Goal: Information Seeking & Learning: Learn about a topic

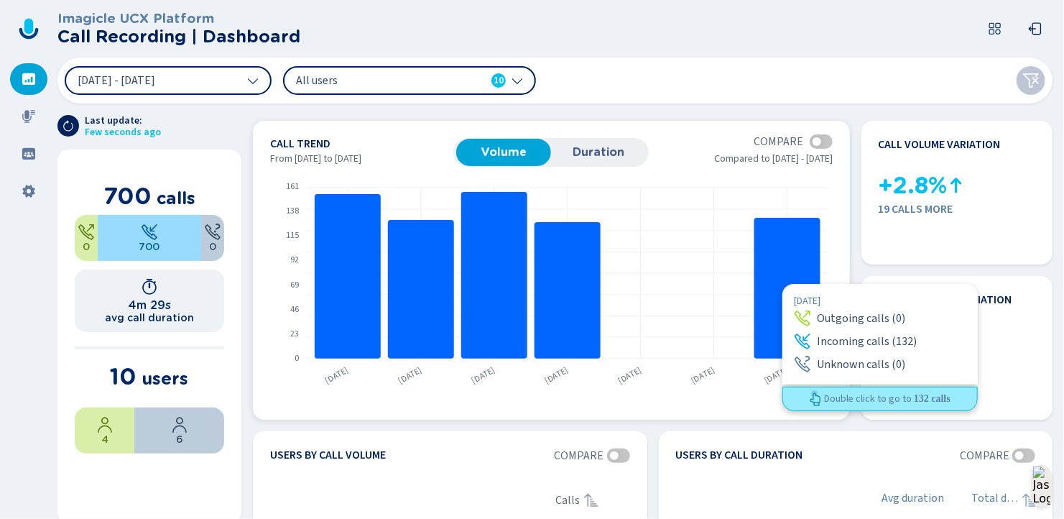
click at [782, 284] on rect at bounding box center [787, 288] width 66 height 141
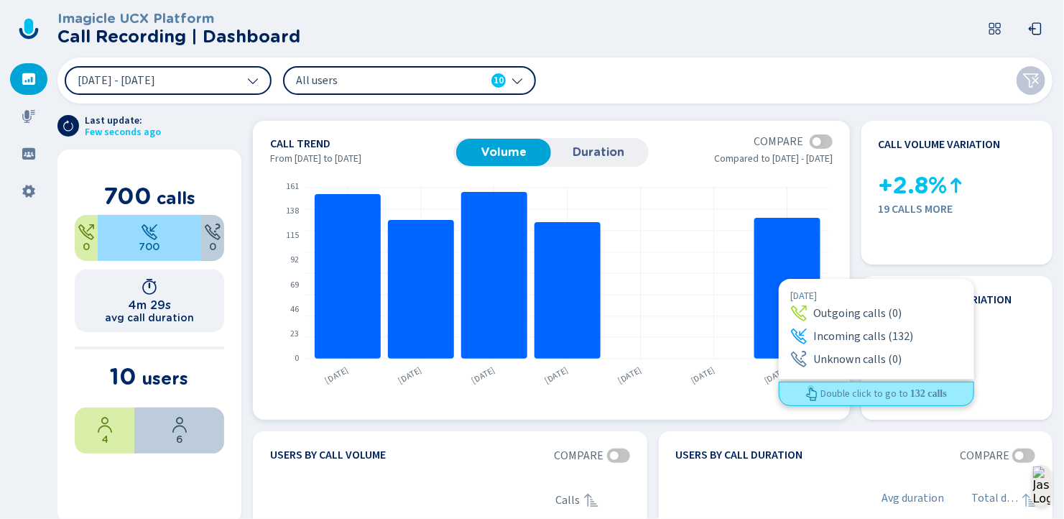
click at [779, 279] on rect at bounding box center [787, 288] width 66 height 141
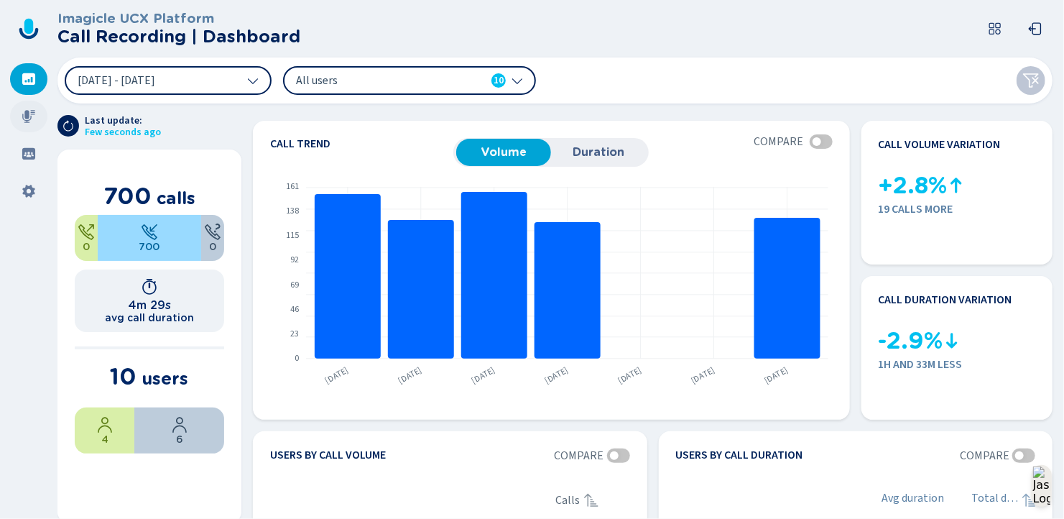
click at [27, 114] on icon at bounding box center [28, 116] width 13 height 13
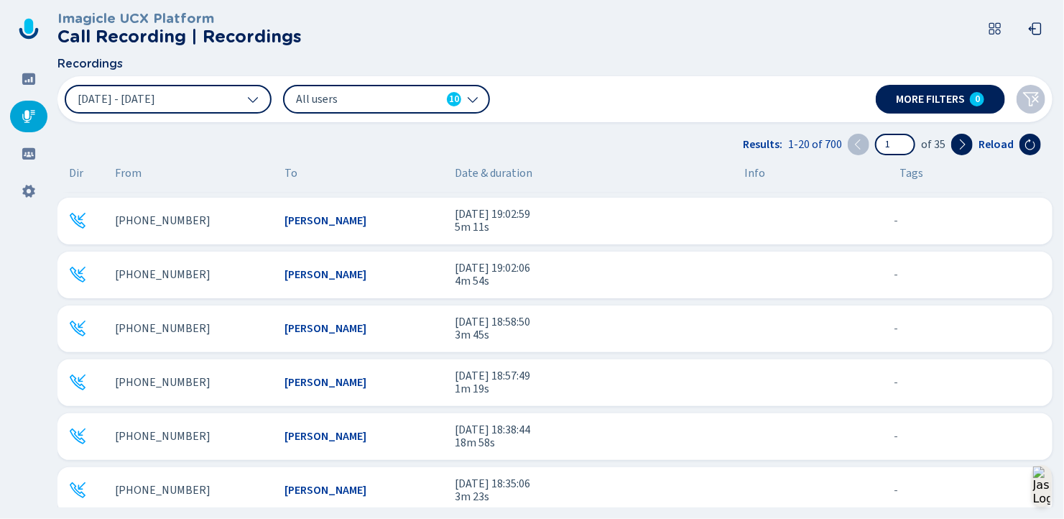
scroll to position [287, 0]
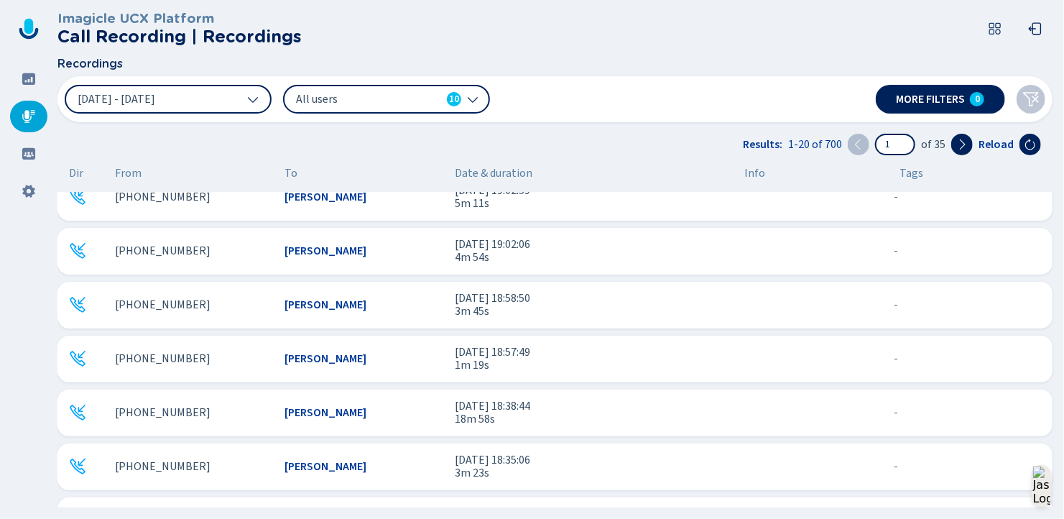
click at [300, 412] on span "[PERSON_NAME]" at bounding box center [326, 412] width 82 height 13
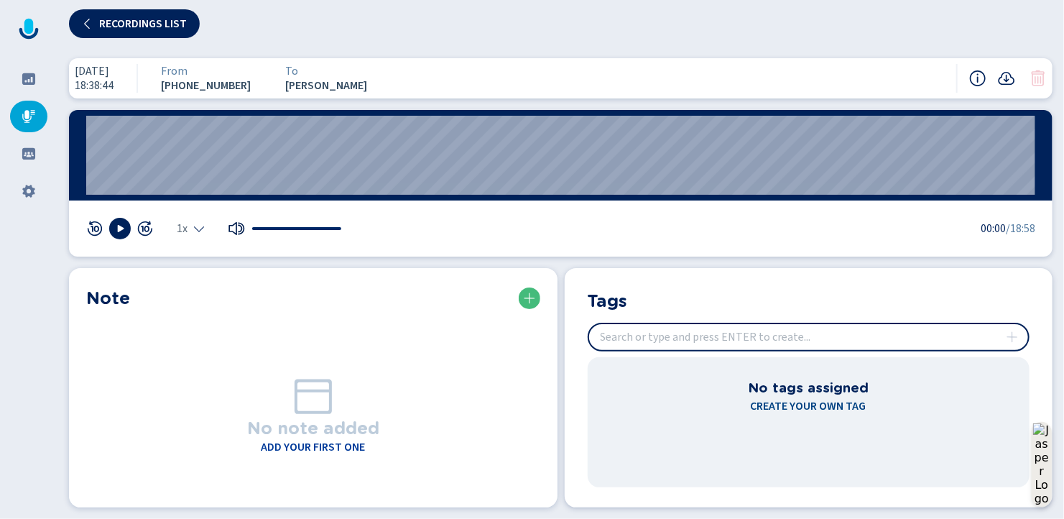
click at [236, 226] on icon at bounding box center [236, 228] width 16 height 13
click at [121, 230] on icon at bounding box center [119, 228] width 11 height 11
click at [219, 185] on wave "02:39" at bounding box center [560, 155] width 949 height 79
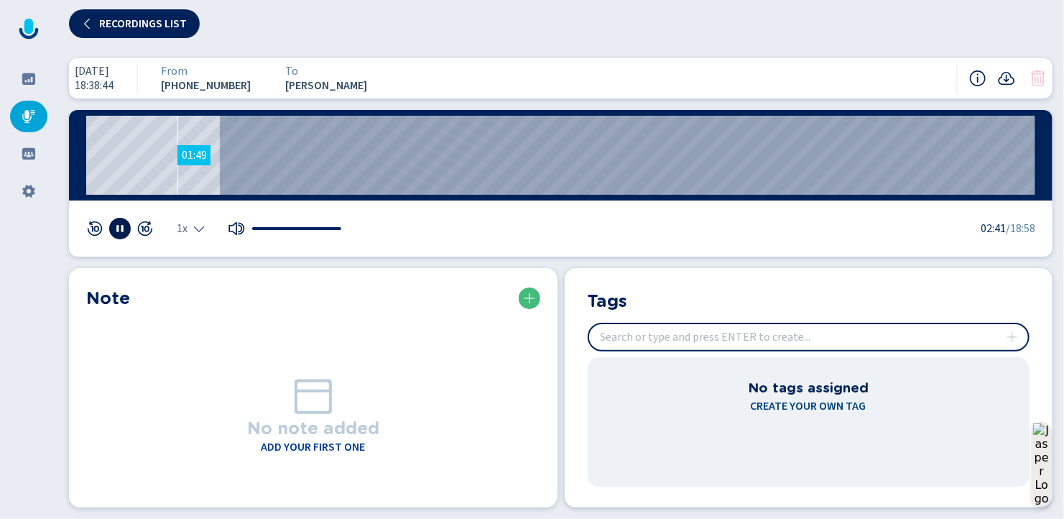
click at [177, 180] on wave "01:49" at bounding box center [560, 155] width 949 height 79
click at [177, 162] on wave "01:49" at bounding box center [560, 155] width 949 height 79
click at [218, 167] on wave "02:36" at bounding box center [560, 155] width 949 height 79
click at [624, 193] on wave "10:44" at bounding box center [560, 155] width 949 height 79
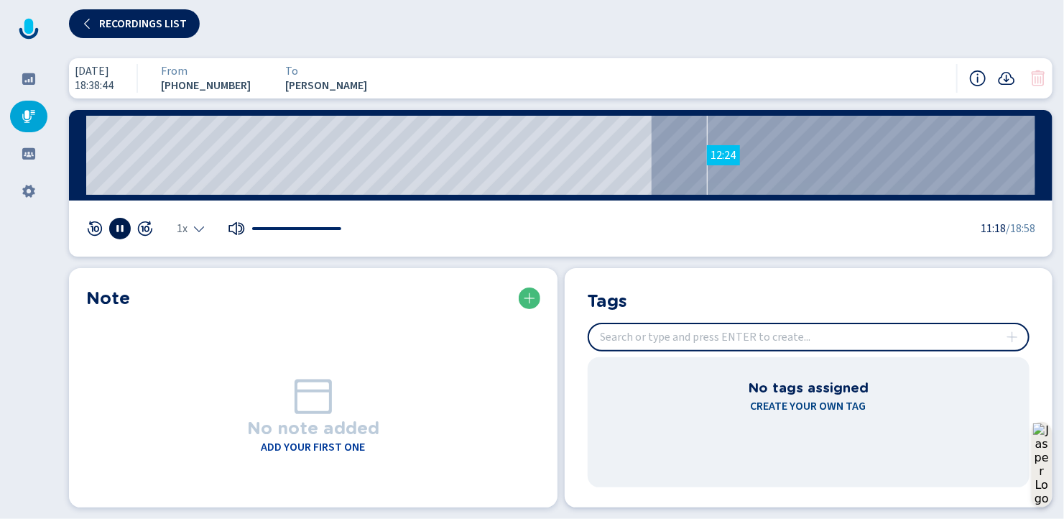
click at [707, 193] on wave "12:24" at bounding box center [560, 155] width 949 height 79
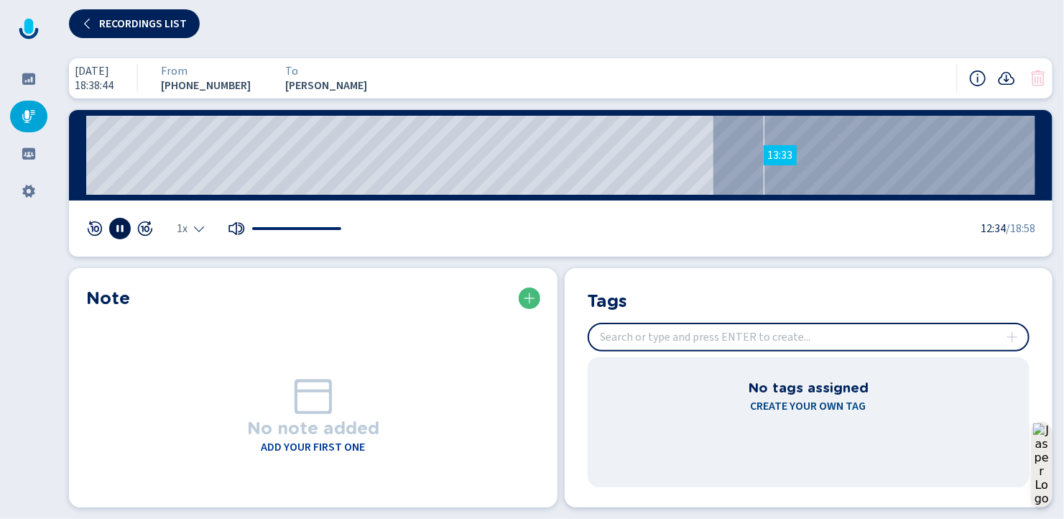
click at [764, 165] on wave "13:33" at bounding box center [560, 155] width 949 height 79
click at [1005, 75] on icon at bounding box center [1006, 78] width 17 height 17
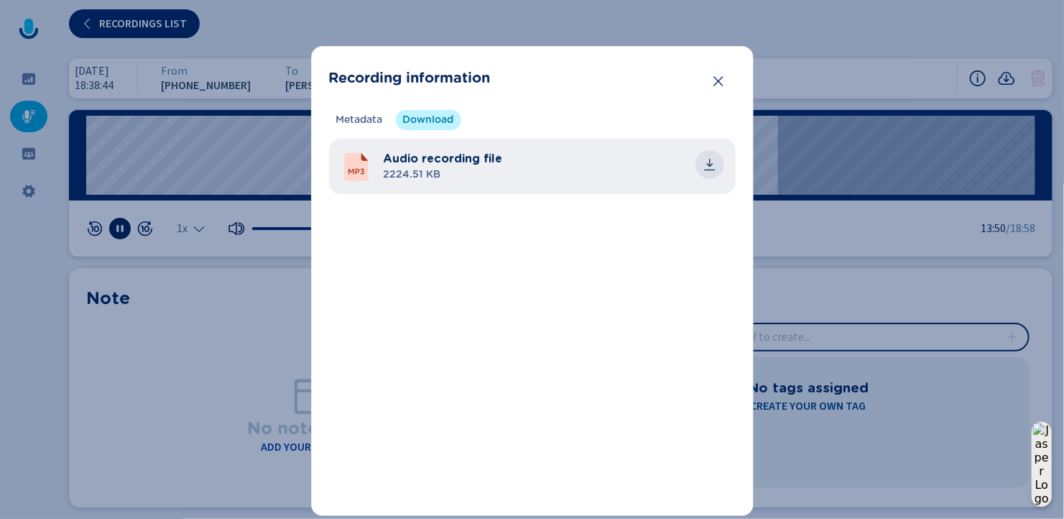
click at [708, 163] on icon "common.download" at bounding box center [710, 164] width 14 height 14
click at [1005, 36] on div "Recording information Metadata Download Recording technology MS Teams Calling p…" at bounding box center [532, 259] width 1064 height 519
click at [716, 79] on icon "Close" at bounding box center [718, 81] width 14 height 14
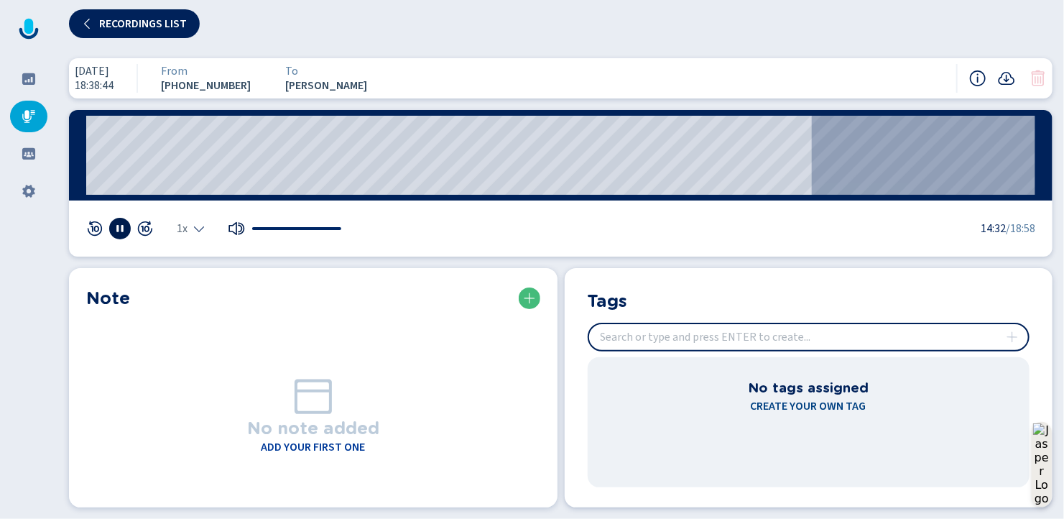
click at [119, 226] on icon at bounding box center [119, 228] width 11 height 11
click at [32, 114] on icon at bounding box center [28, 116] width 13 height 13
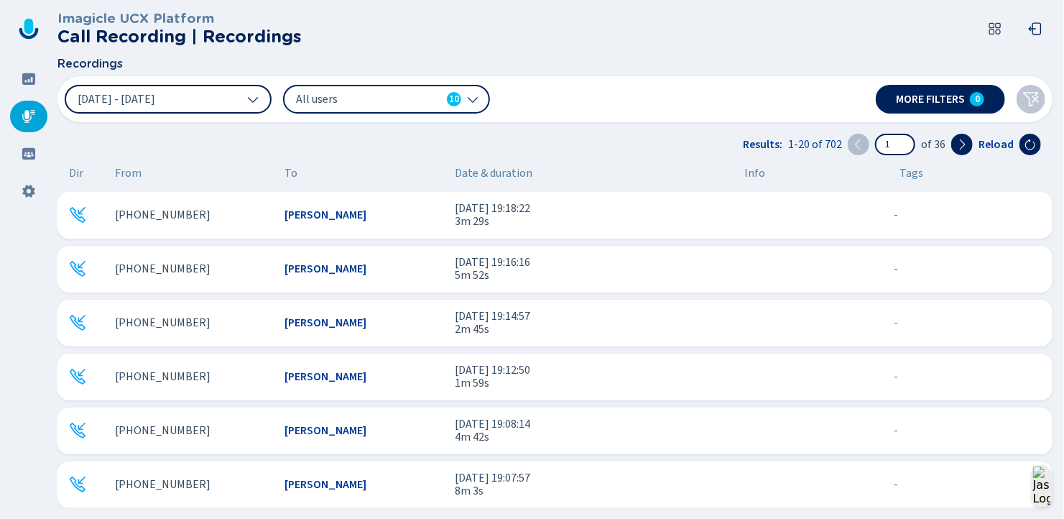
click at [253, 96] on icon at bounding box center [252, 98] width 11 height 11
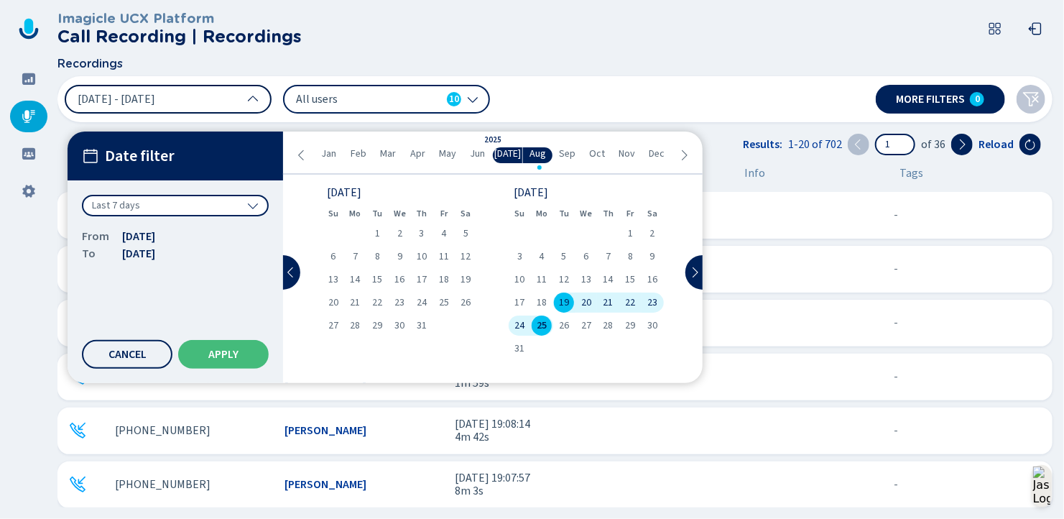
click at [630, 301] on span "22" at bounding box center [630, 302] width 10 height 10
click at [629, 301] on span "22" at bounding box center [630, 302] width 10 height 10
click at [631, 298] on span "22" at bounding box center [630, 302] width 10 height 10
click at [627, 298] on span "22" at bounding box center [630, 302] width 10 height 10
click at [629, 302] on span "22" at bounding box center [630, 302] width 10 height 10
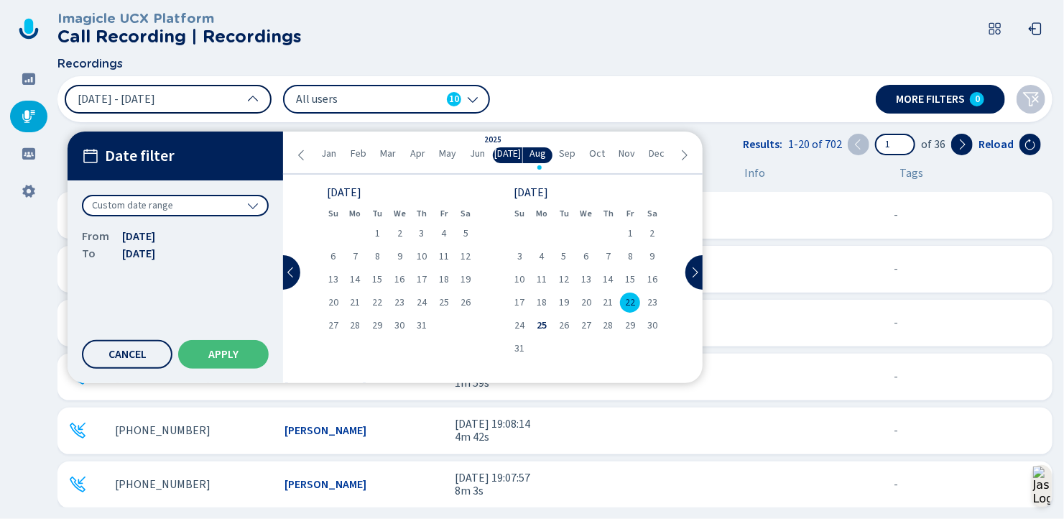
click at [131, 95] on span "[DATE] - [DATE]" at bounding box center [117, 98] width 78 height 11
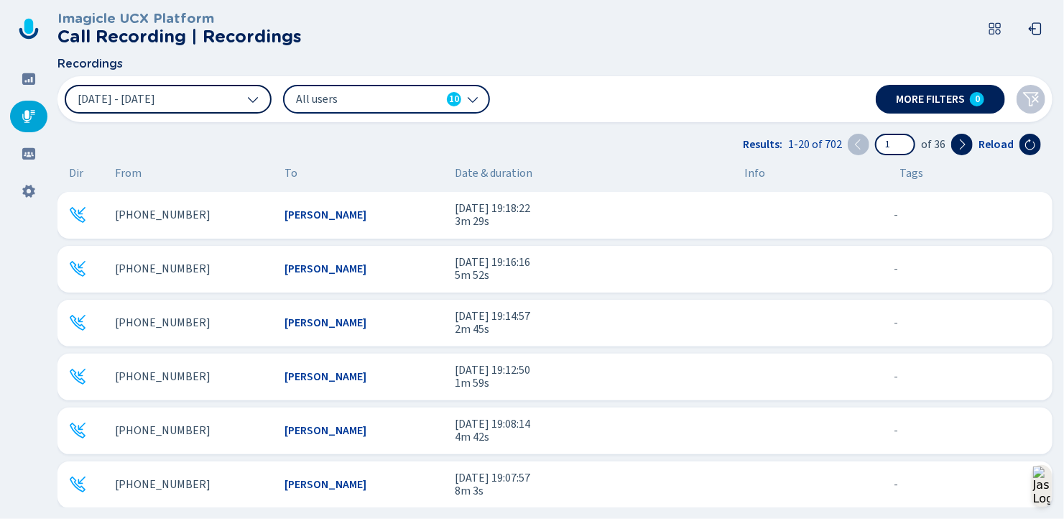
click at [136, 91] on button "[DATE] - [DATE]" at bounding box center [168, 99] width 207 height 29
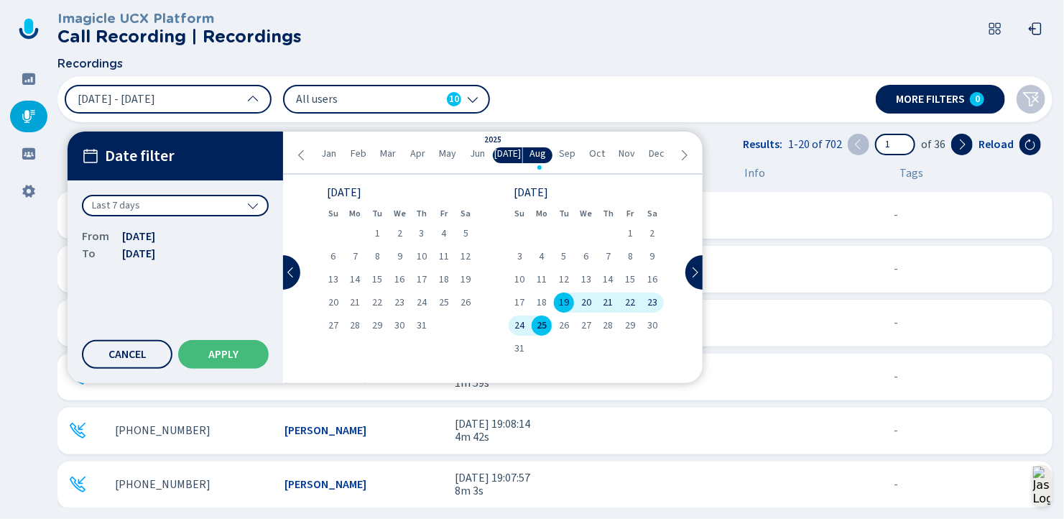
click at [474, 98] on icon at bounding box center [472, 98] width 11 height 11
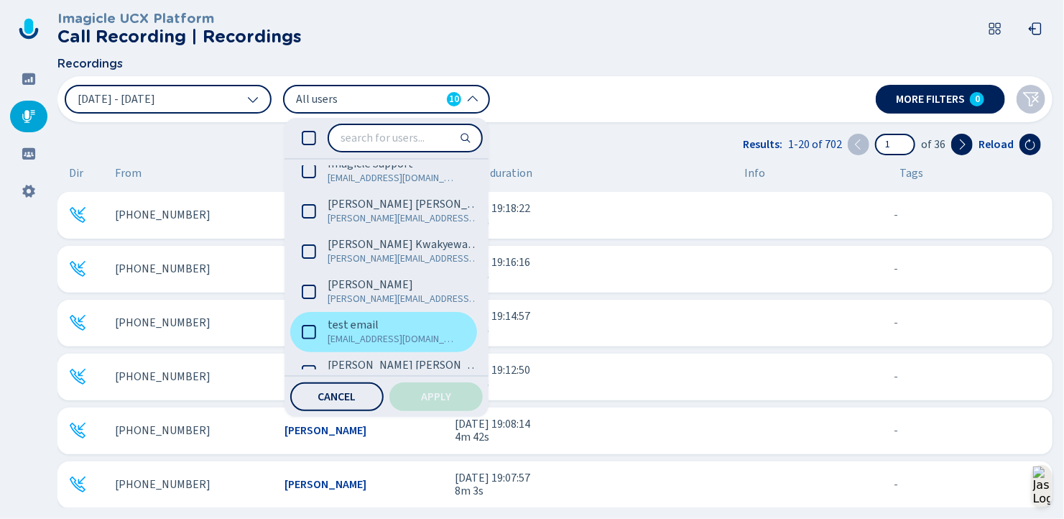
scroll to position [197, 0]
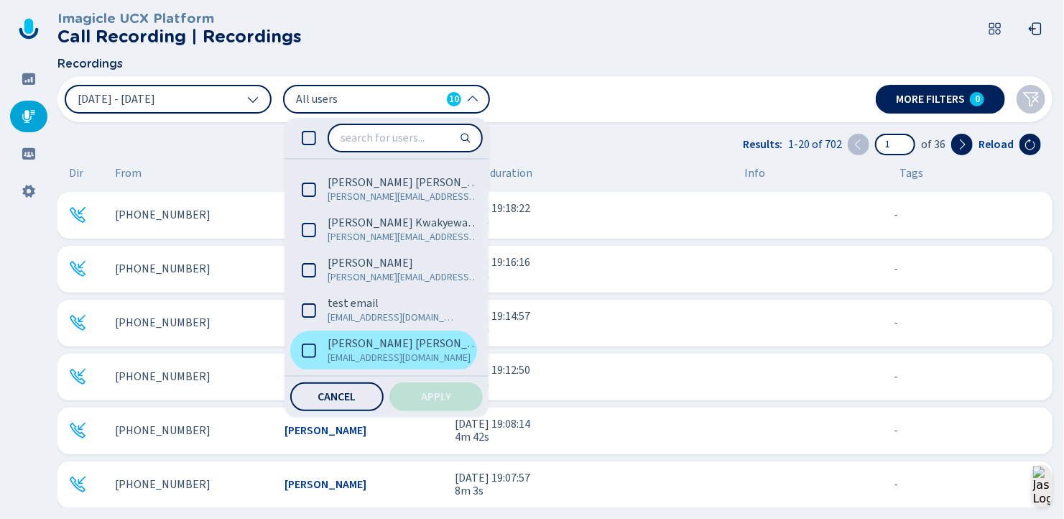
click at [310, 348] on icon at bounding box center [309, 350] width 14 height 14
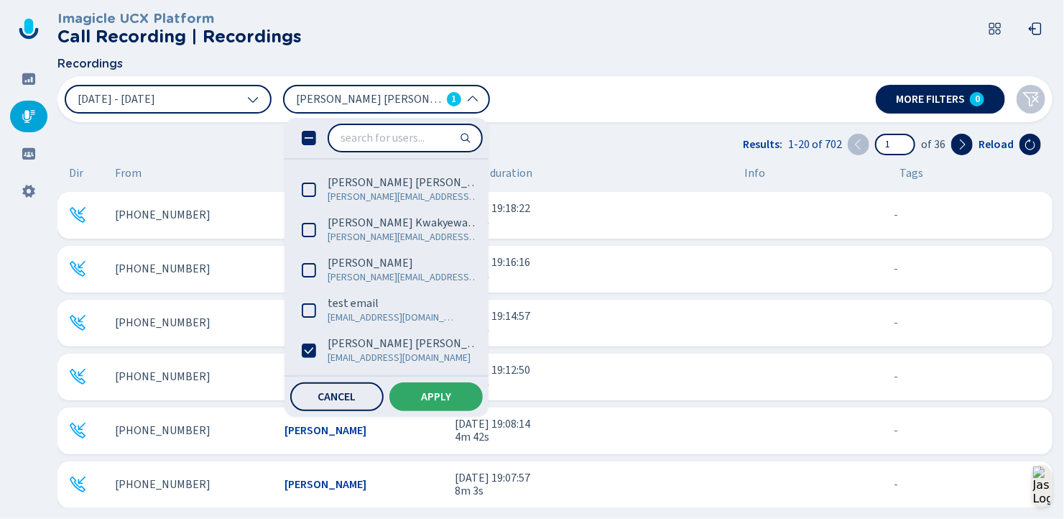
click at [435, 394] on span "Apply" at bounding box center [436, 396] width 30 height 11
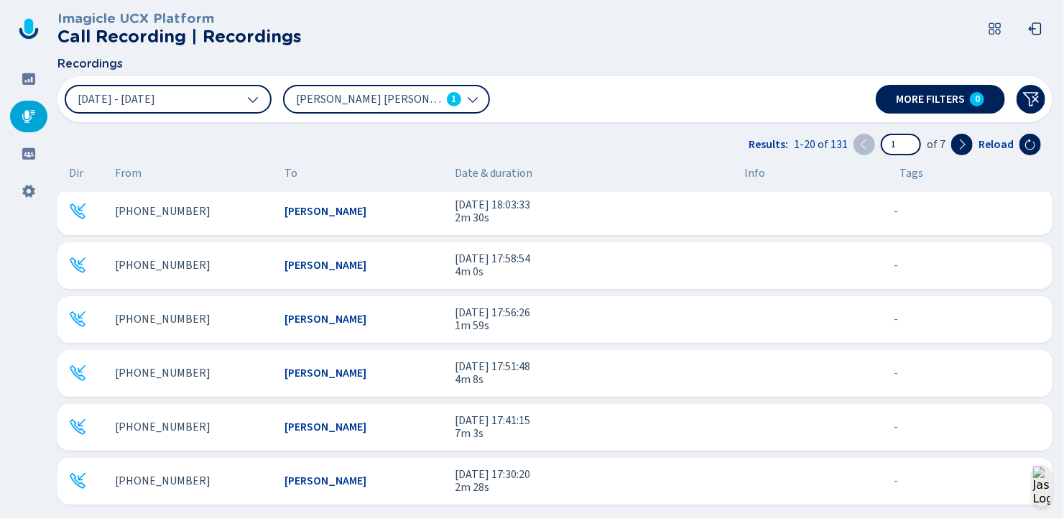
scroll to position [0, 0]
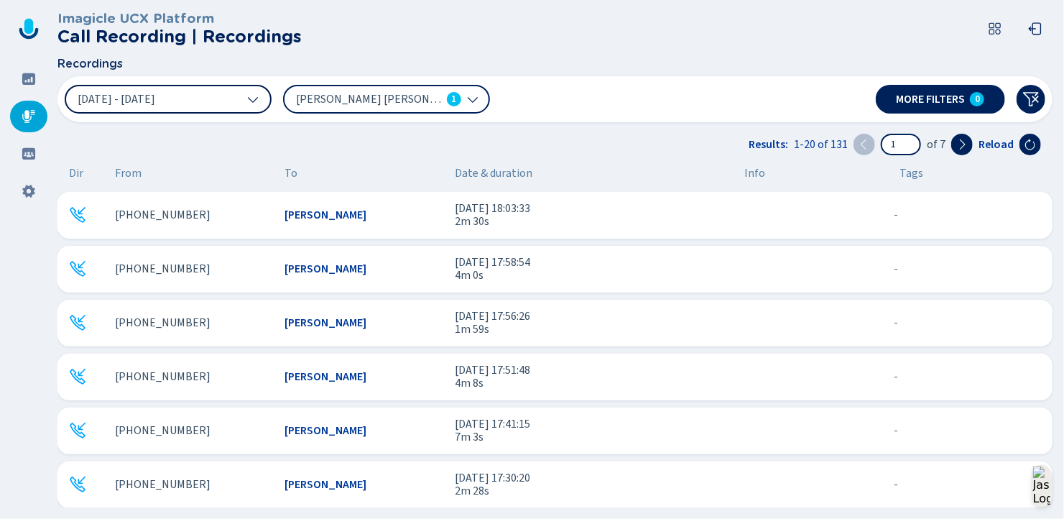
click at [210, 101] on button "[DATE] - [DATE]" at bounding box center [168, 99] width 207 height 29
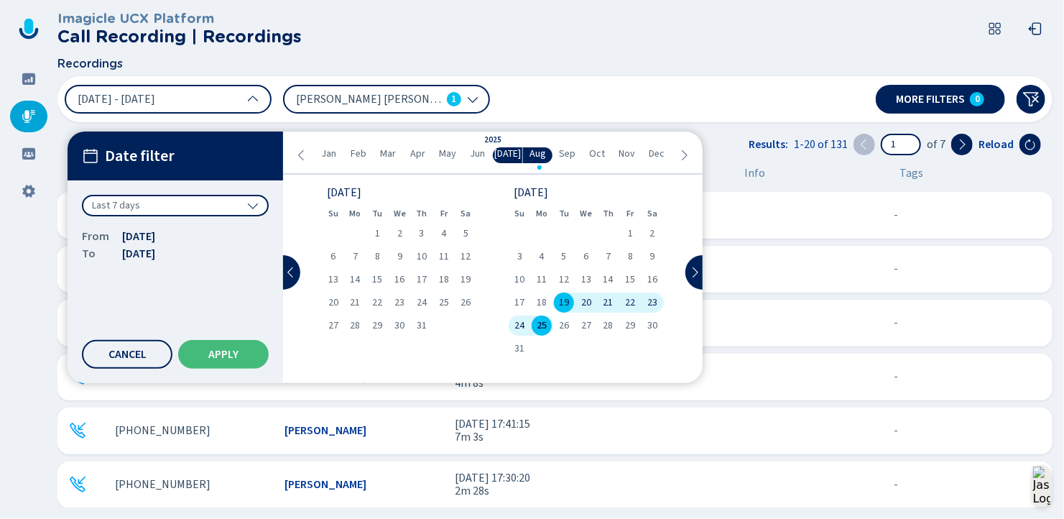
click at [630, 300] on span "22" at bounding box center [630, 302] width 10 height 10
click at [629, 301] on span "22" at bounding box center [630, 302] width 10 height 10
click at [231, 355] on span "Apply" at bounding box center [223, 353] width 30 height 11
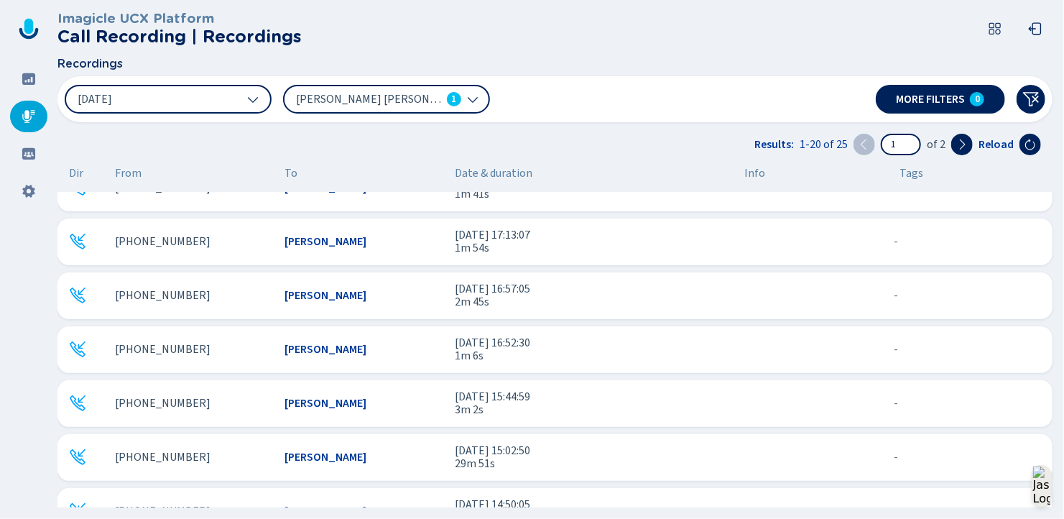
scroll to position [731, 0]
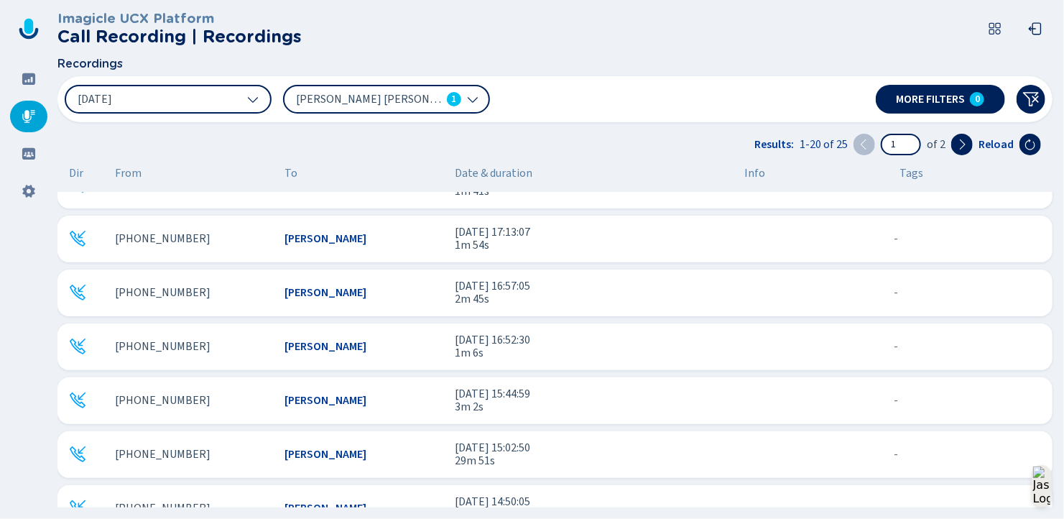
click at [147, 450] on span "[PHONE_NUMBER]" at bounding box center [163, 454] width 96 height 13
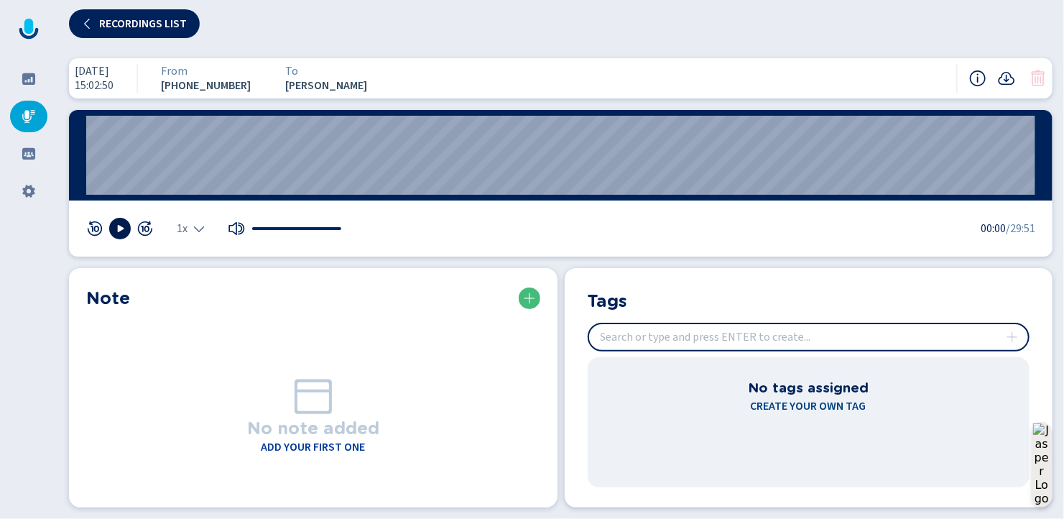
click at [119, 224] on icon at bounding box center [119, 228] width 11 height 11
click at [118, 226] on rect at bounding box center [117, 228] width 2 height 7
click at [117, 227] on icon at bounding box center [119, 228] width 11 height 11
click at [119, 175] on wave "01:02" at bounding box center [560, 155] width 949 height 79
click at [119, 172] on wave "01:02" at bounding box center [560, 155] width 949 height 79
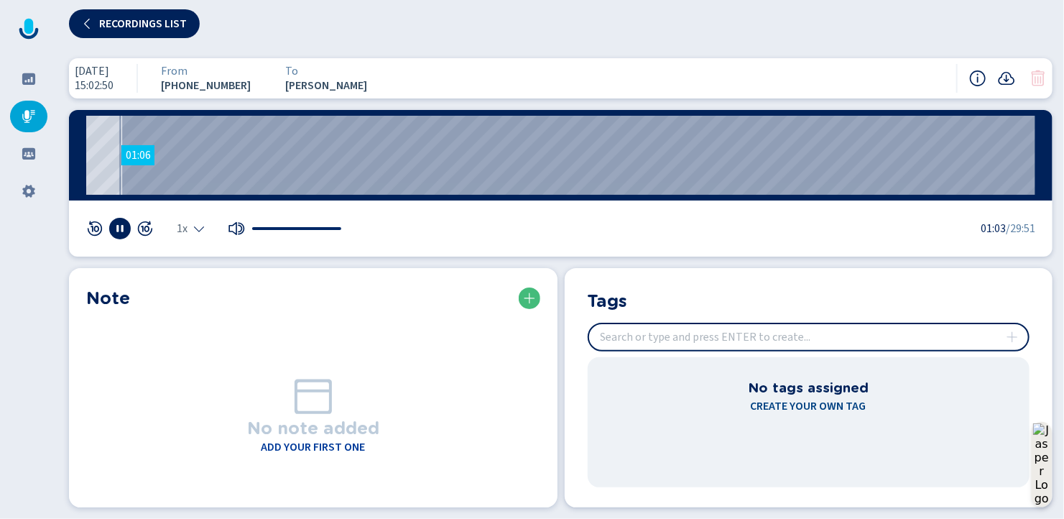
click at [121, 166] on wave "01:06" at bounding box center [560, 155] width 949 height 79
click at [212, 184] on wave "03:57" at bounding box center [560, 155] width 949 height 79
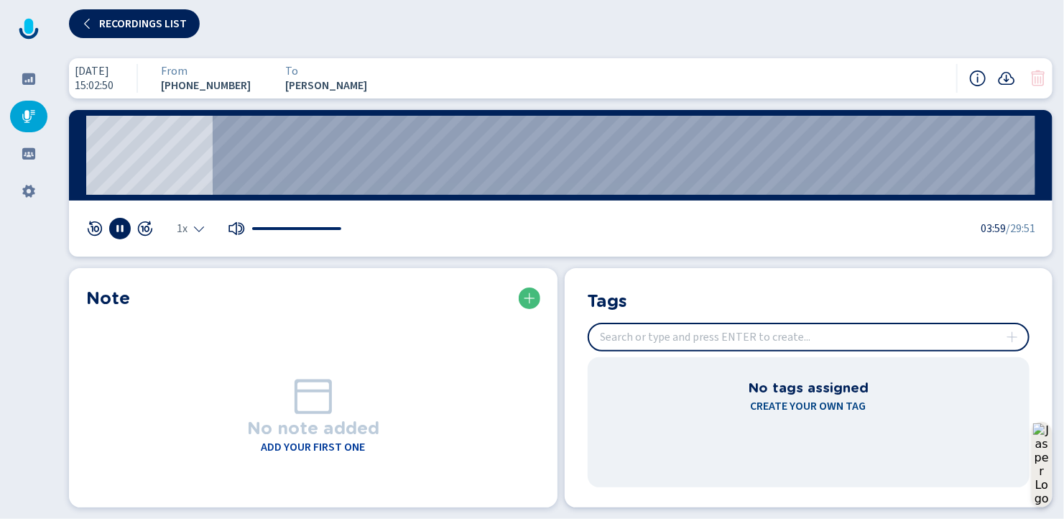
click at [123, 226] on icon at bounding box center [119, 228] width 11 height 11
click at [30, 117] on icon at bounding box center [28, 116] width 13 height 13
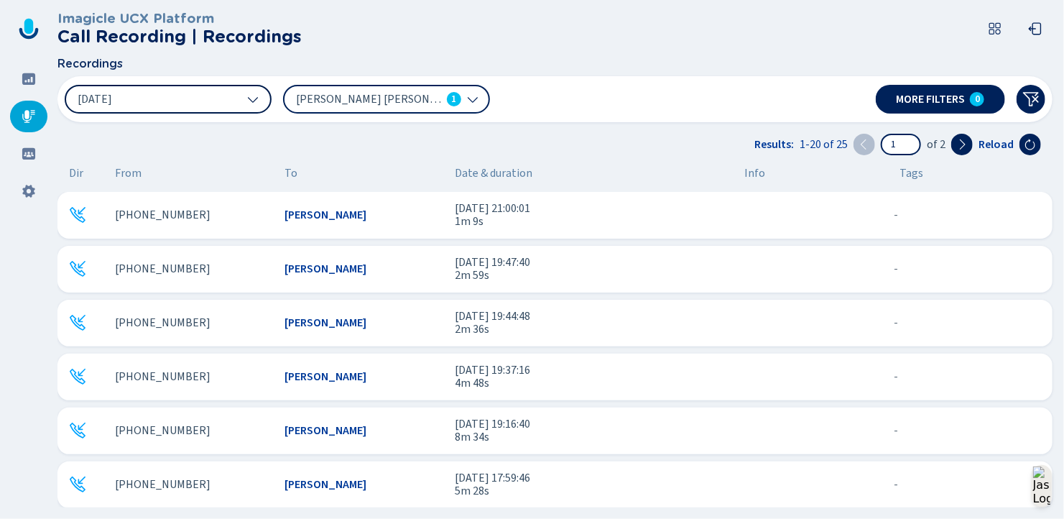
click at [254, 97] on icon at bounding box center [252, 98] width 11 height 11
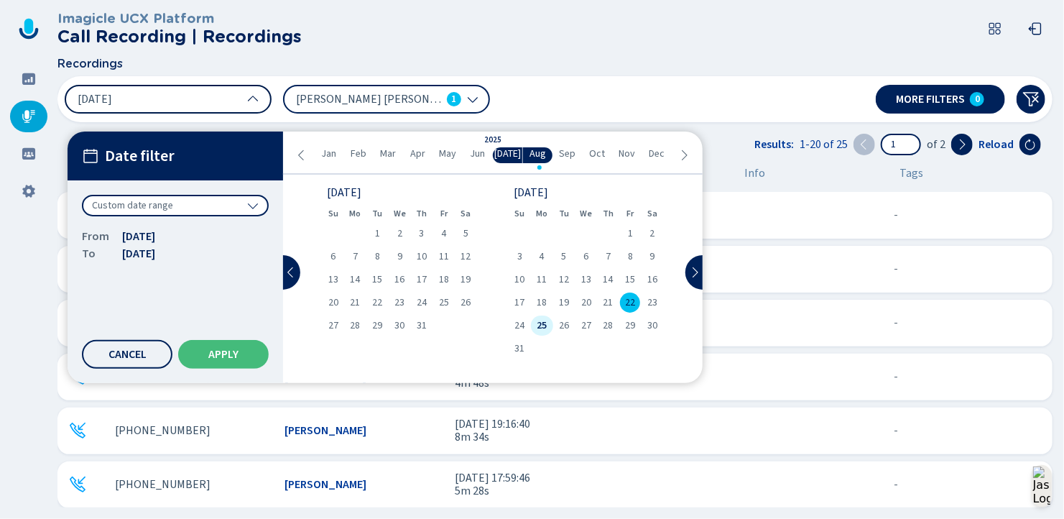
click at [537, 328] on span "25" at bounding box center [542, 325] width 10 height 10
click at [537, 327] on span "25" at bounding box center [542, 325] width 10 height 10
click at [232, 353] on span "Apply" at bounding box center [223, 353] width 30 height 11
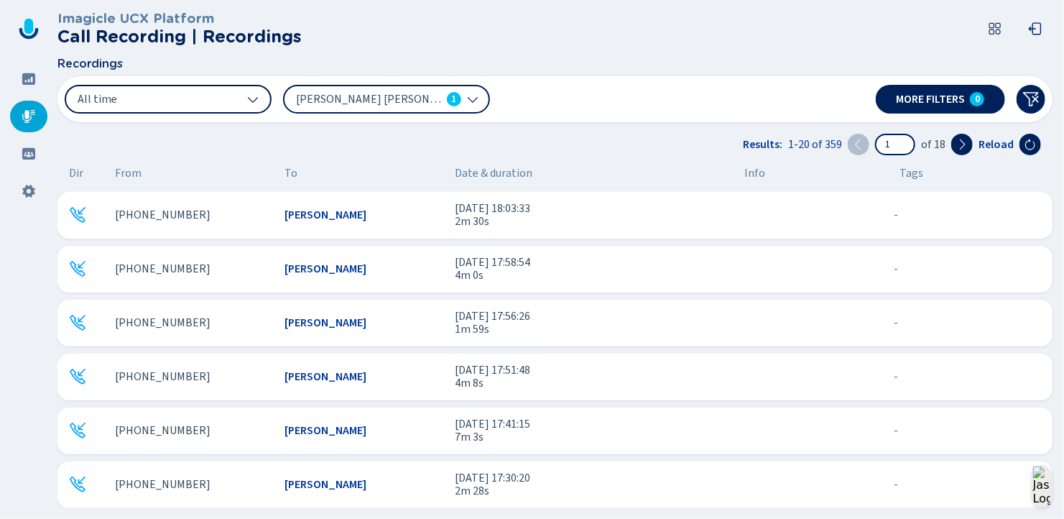
click at [574, 40] on header "Imagicle UCX Platform Call Recording | Recordings" at bounding box center [557, 28] width 1001 height 57
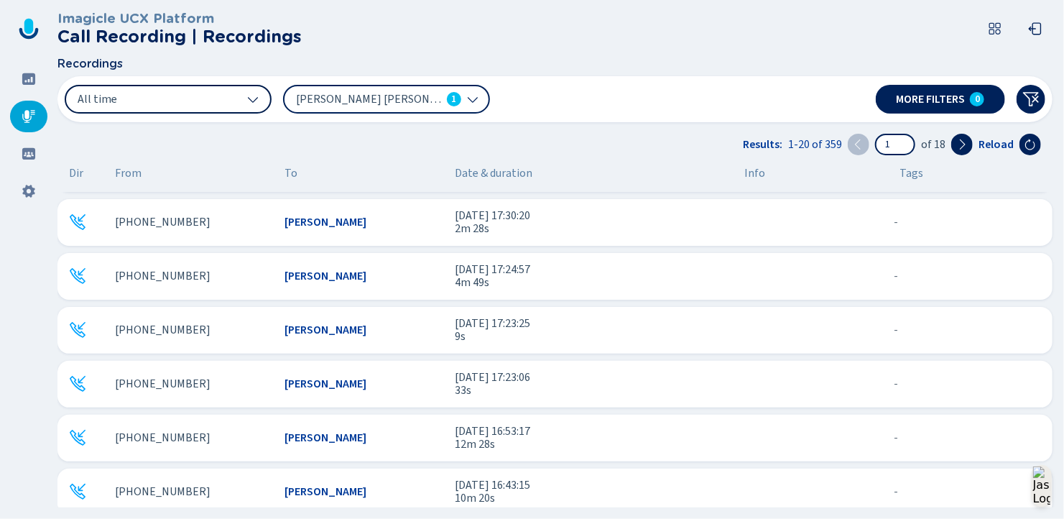
scroll to position [431, 0]
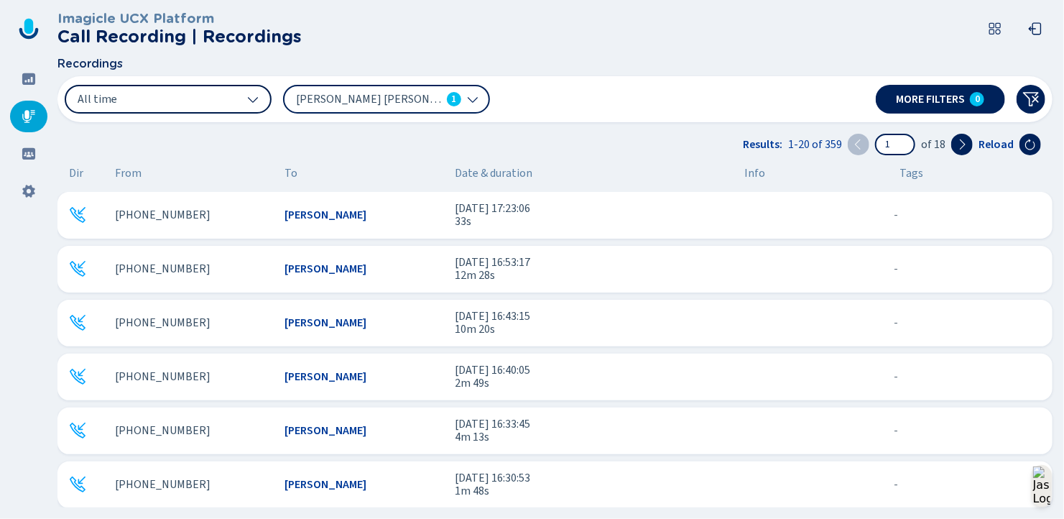
click at [251, 95] on icon at bounding box center [252, 98] width 11 height 11
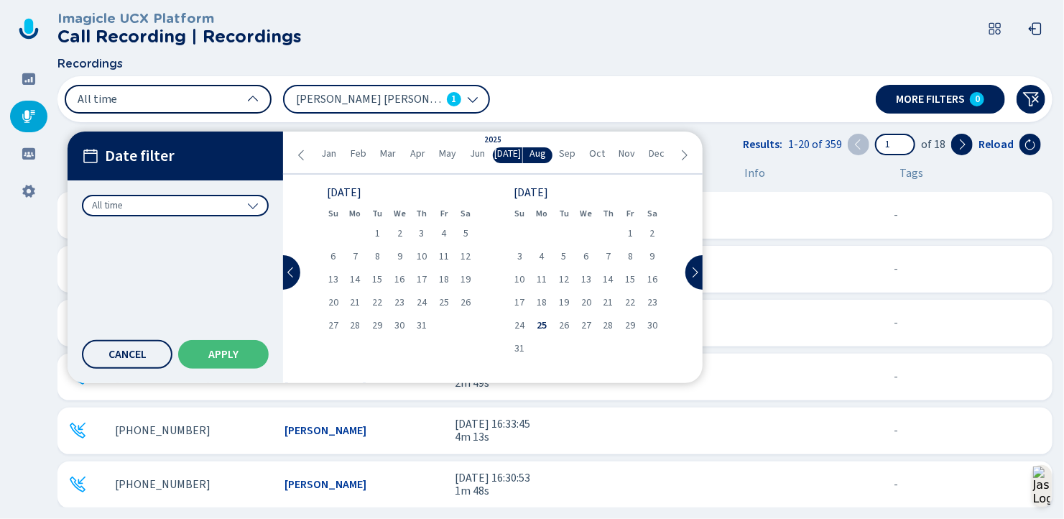
click at [251, 95] on icon at bounding box center [252, 98] width 11 height 11
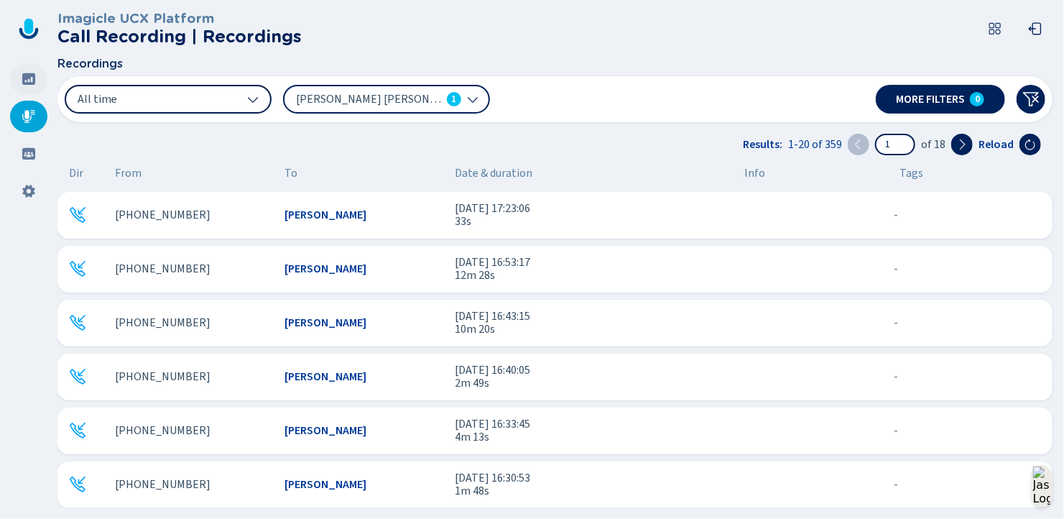
click at [27, 77] on icon at bounding box center [28, 78] width 13 height 11
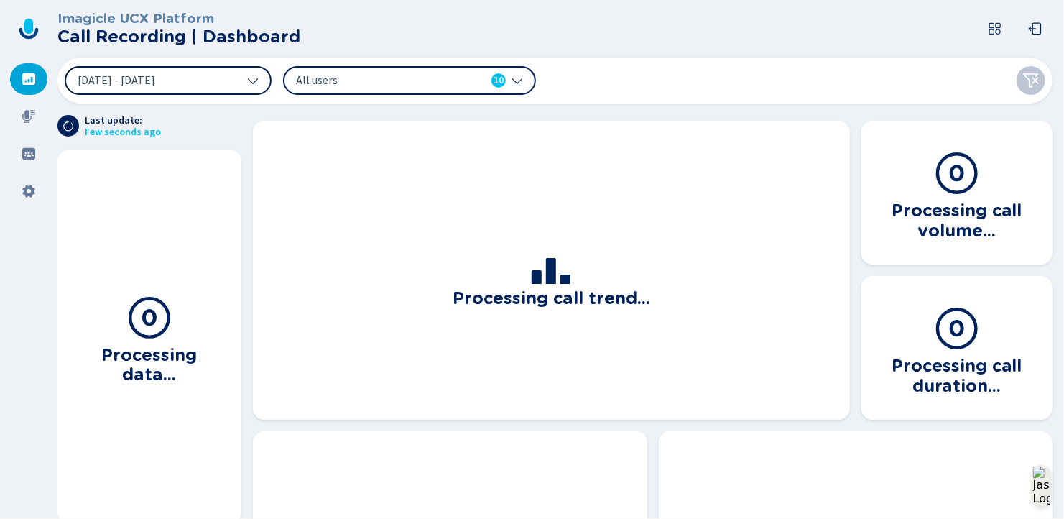
click at [253, 76] on icon at bounding box center [252, 80] width 11 height 11
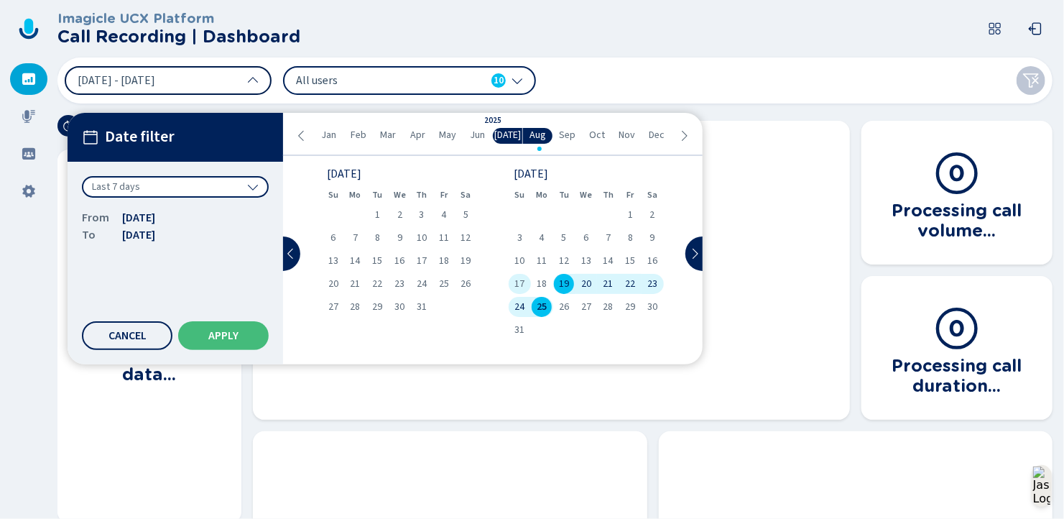
click at [519, 281] on span "17" at bounding box center [519, 284] width 10 height 10
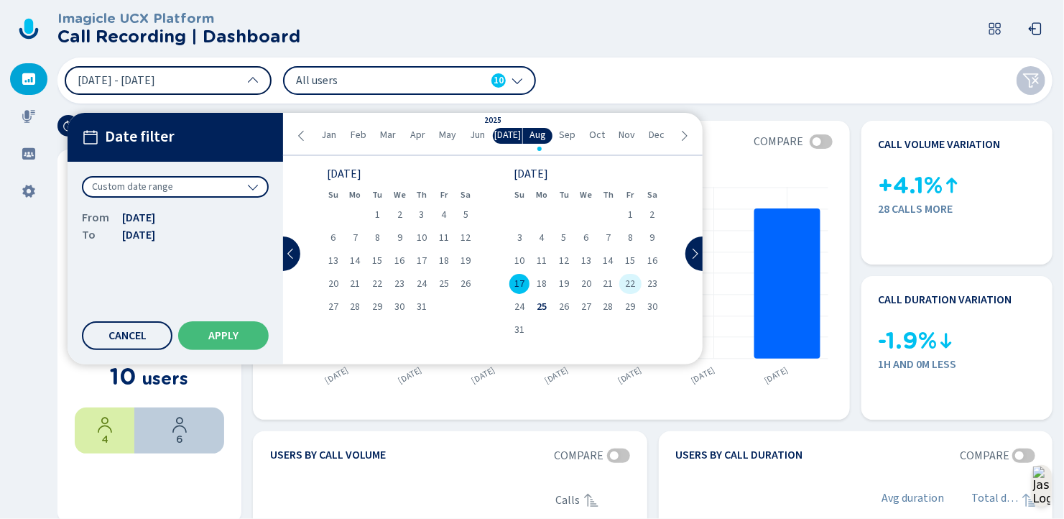
click at [630, 282] on span "22" at bounding box center [630, 284] width 10 height 10
click at [218, 339] on span "Apply" at bounding box center [223, 335] width 30 height 11
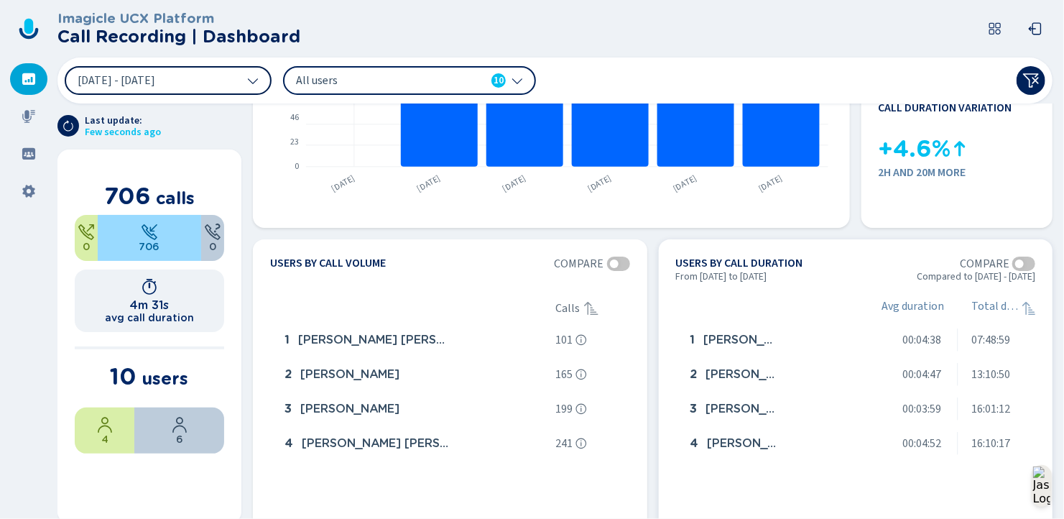
scroll to position [287, 0]
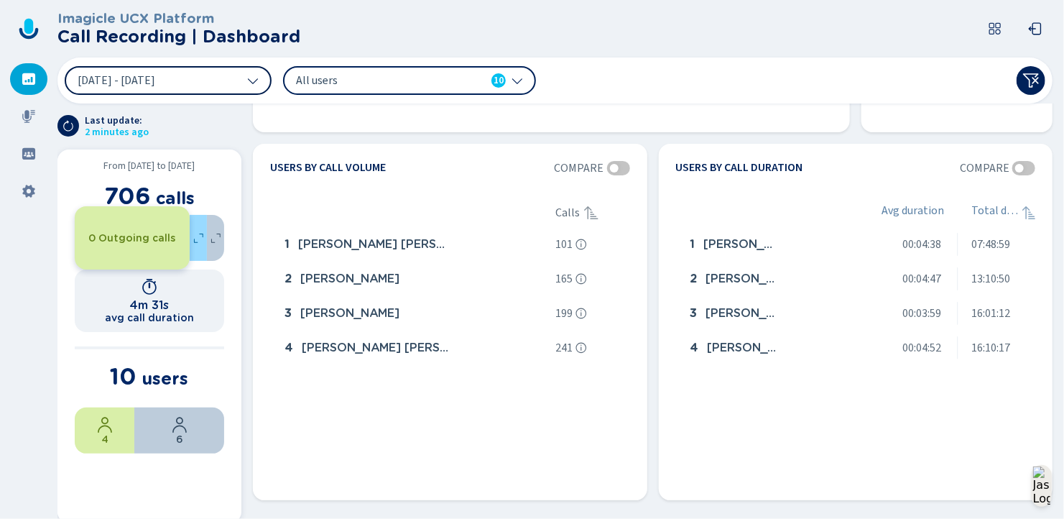
click at [195, 236] on icon at bounding box center [198, 237] width 17 height 17
click at [219, 242] on icon at bounding box center [215, 237] width 17 height 17
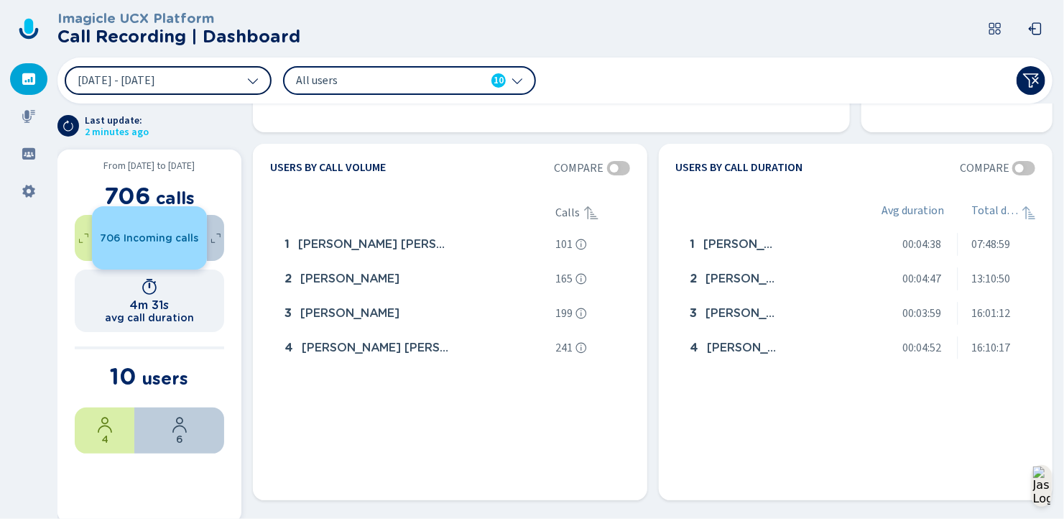
click at [195, 242] on span "706 Incoming calls" at bounding box center [150, 237] width 98 height 11
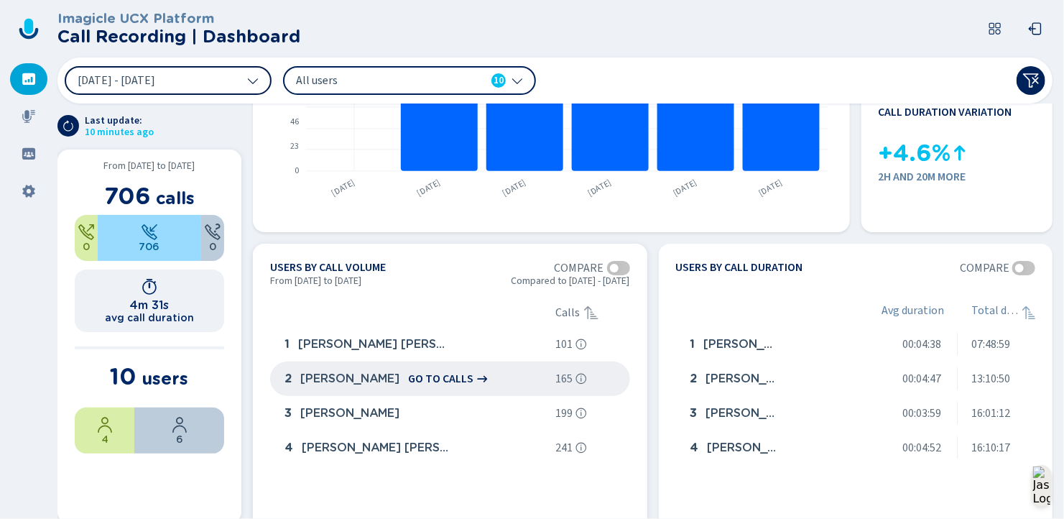
scroll to position [27, 0]
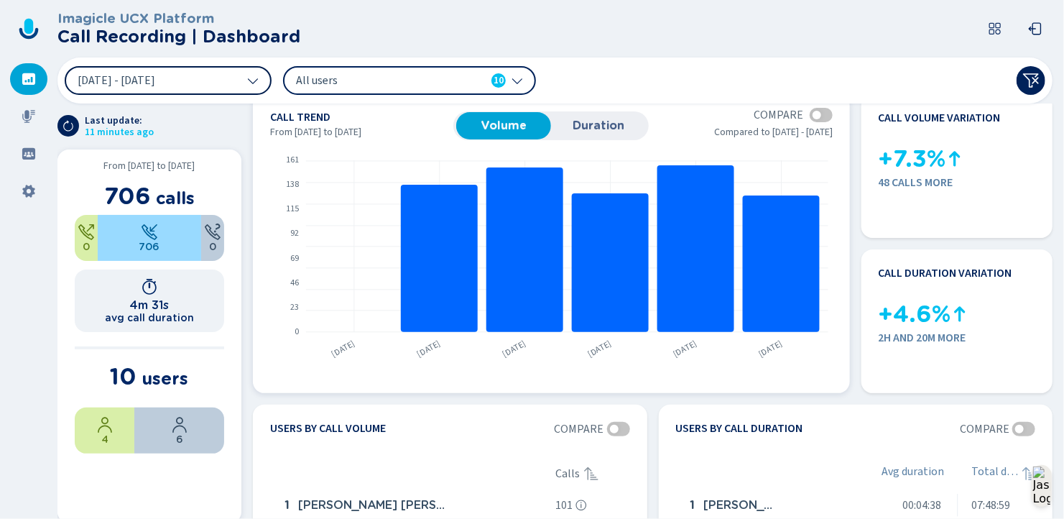
click at [813, 115] on div at bounding box center [817, 115] width 9 height 9
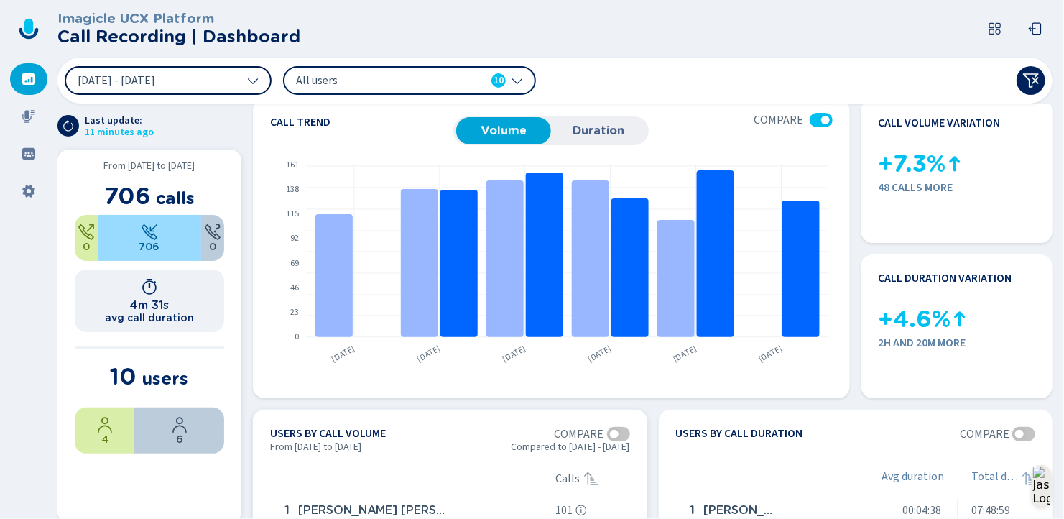
scroll to position [0, 0]
